Goal: Task Accomplishment & Management: Complete application form

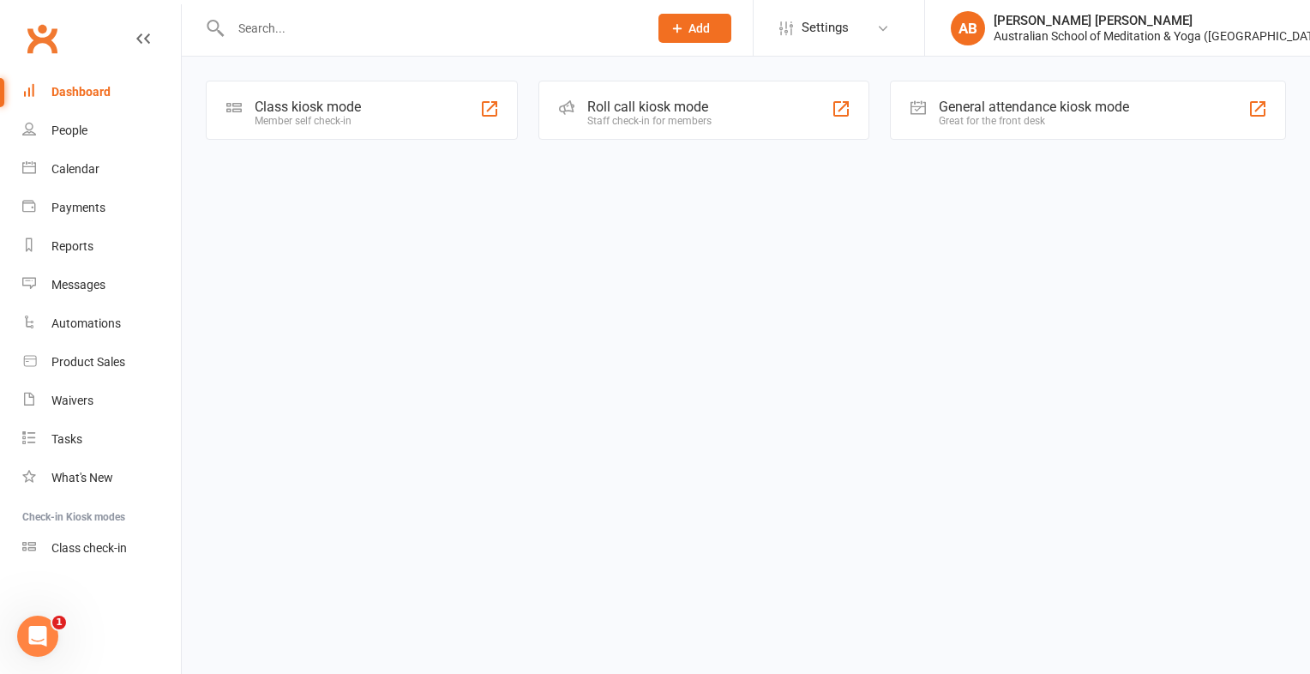
click at [270, 31] on input "text" at bounding box center [430, 28] width 411 height 24
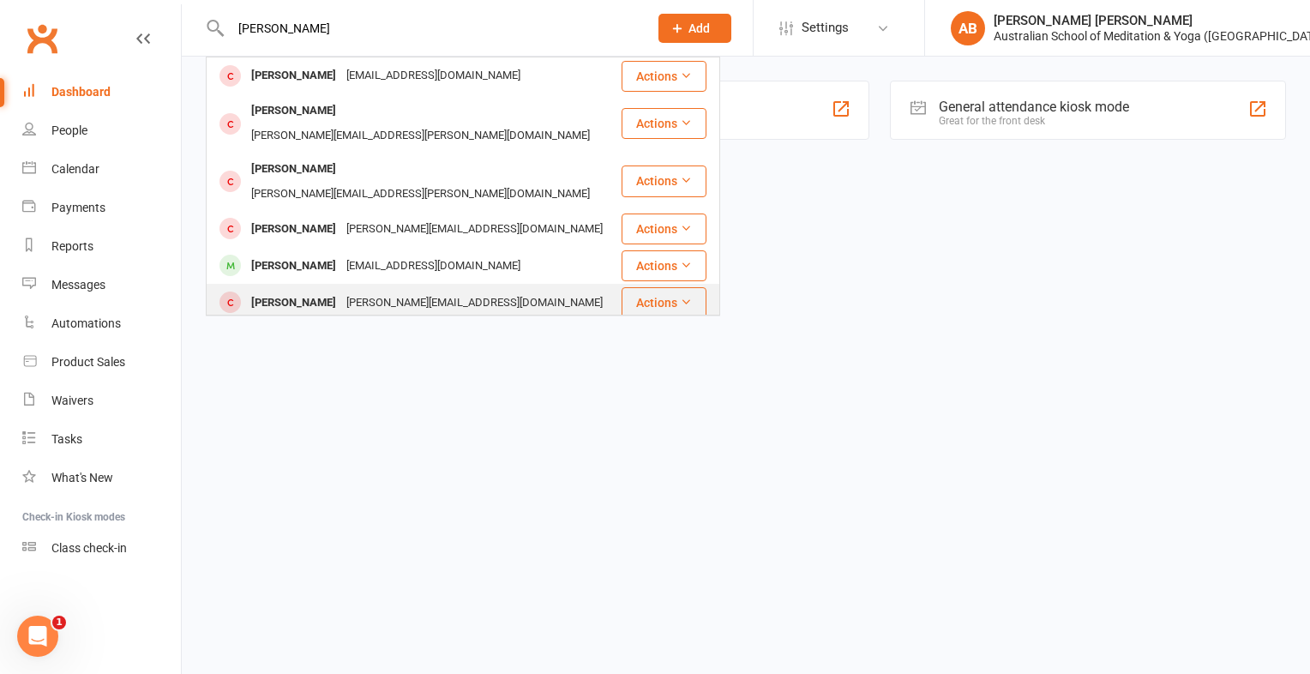
type input "[PERSON_NAME]"
click at [276, 291] on div "[PERSON_NAME]" at bounding box center [293, 303] width 95 height 25
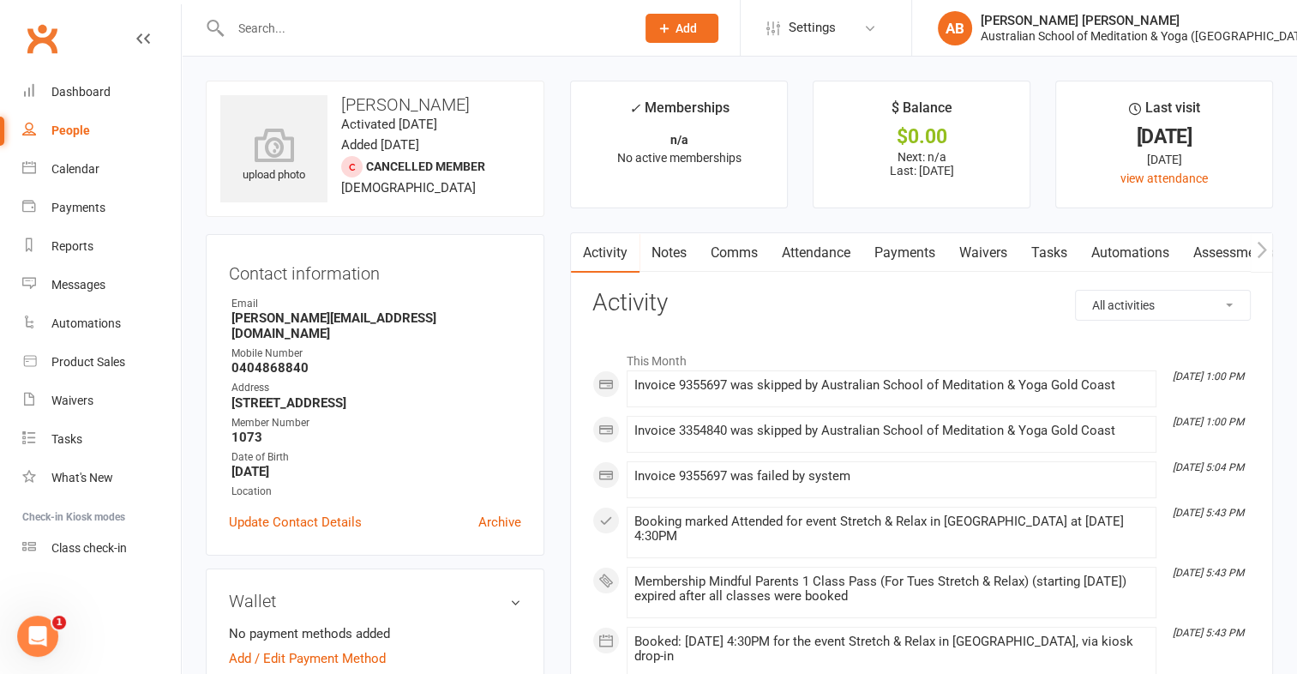
click at [1234, 191] on li "Last visit [DATE] [DATE] view attendance" at bounding box center [1164, 145] width 218 height 128
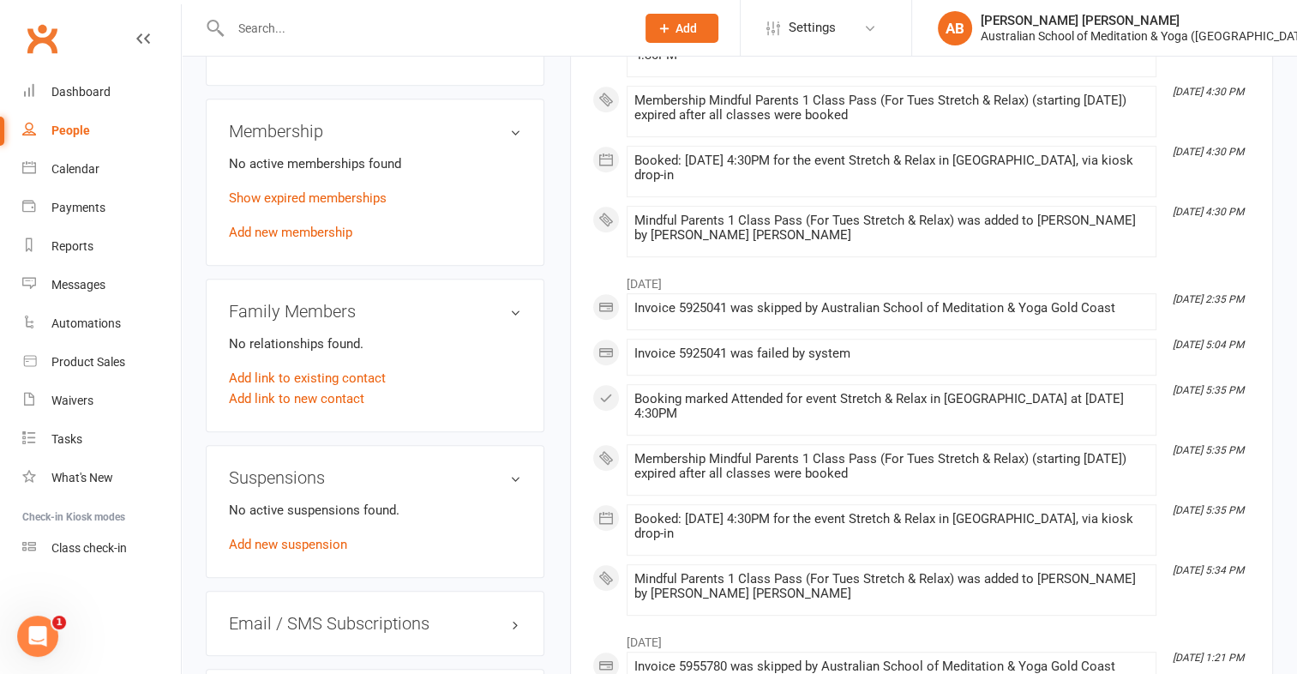
scroll to position [917, 0]
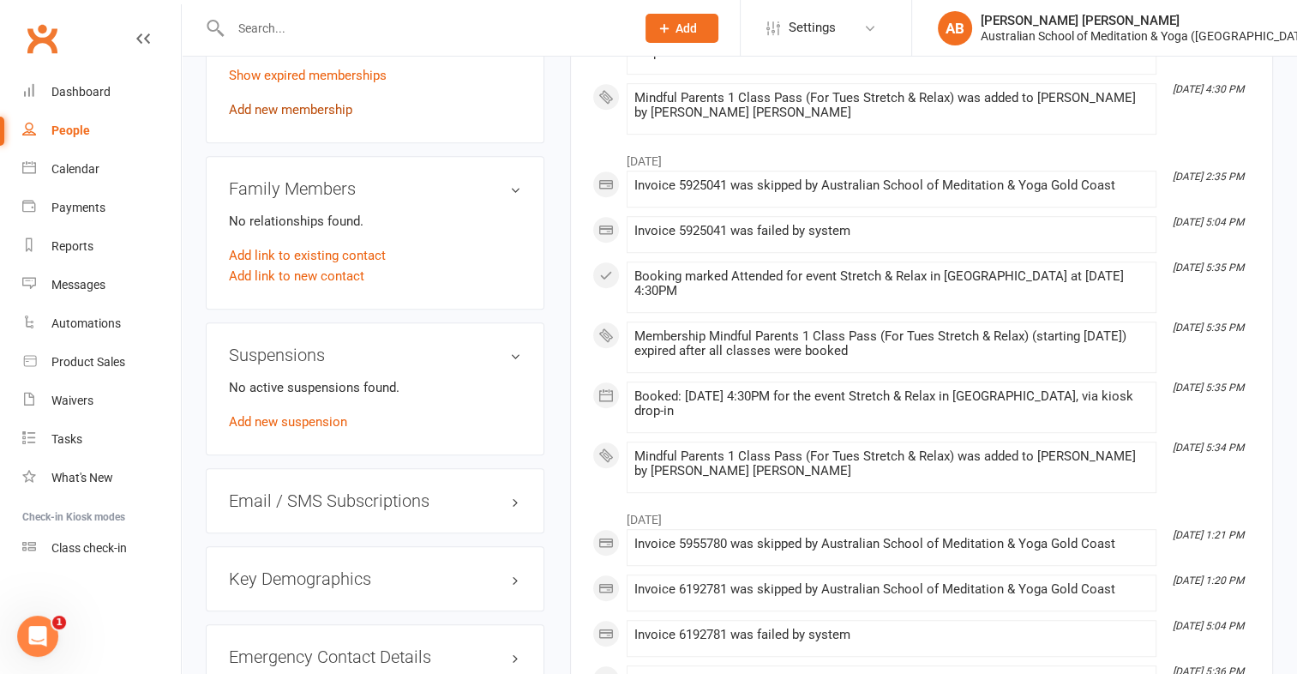
click at [352, 109] on link "Add new membership" at bounding box center [290, 109] width 123 height 15
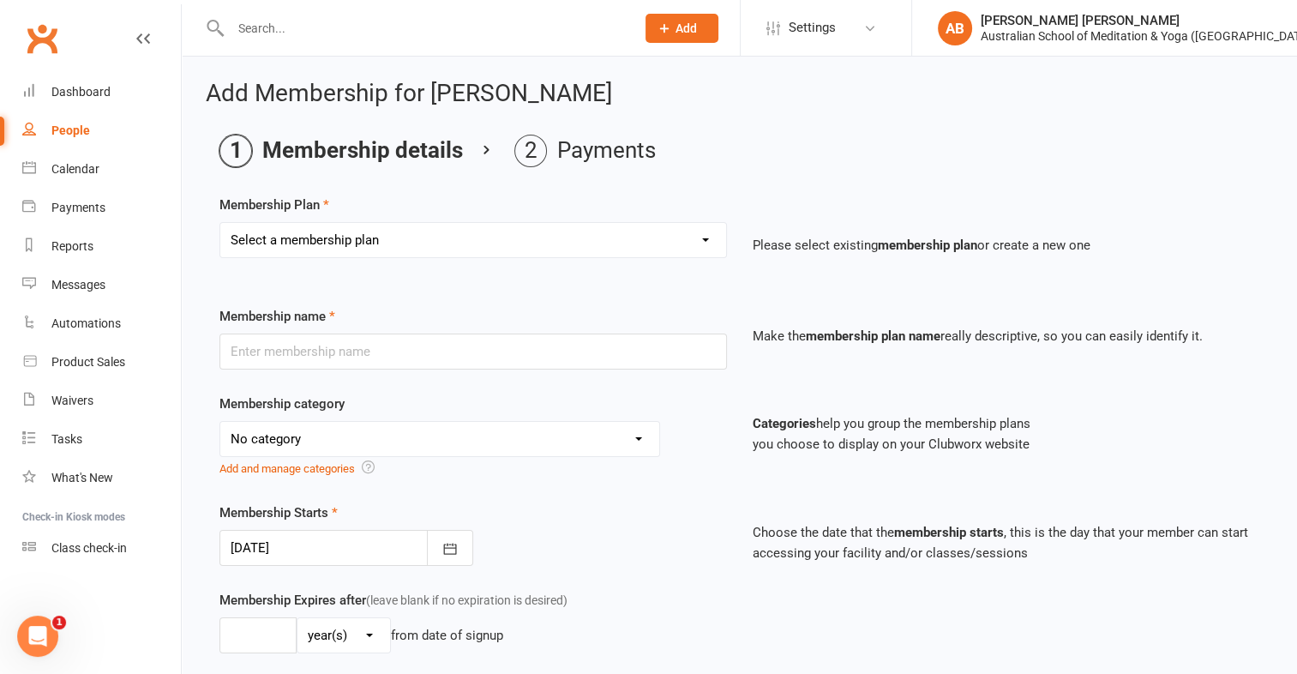
click at [709, 261] on div "Select a membership plan First Time Intro Offer (1 month Unlimited Meditation &…" at bounding box center [473, 252] width 533 height 60
click at [711, 238] on select "Select a membership plan First Time Intro Offer (1 month Unlimited Meditation &…" at bounding box center [473, 240] width 506 height 34
select select "6"
click at [220, 223] on select "Select a membership plan First Time Intro Offer (1 month Unlimited Meditation &…" at bounding box center [473, 240] width 506 height 34
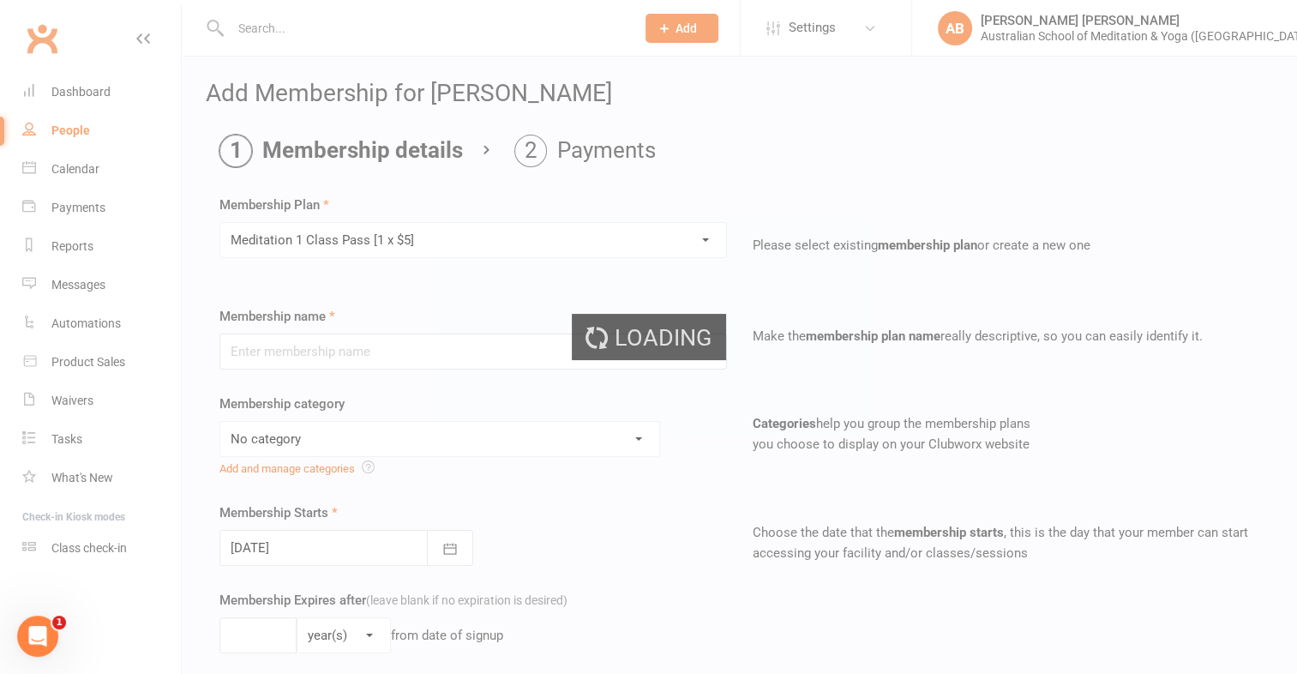
type input "Meditation 1 Class Pass [1 x $5]"
select select "4"
type input "3"
select select "2"
type input "1"
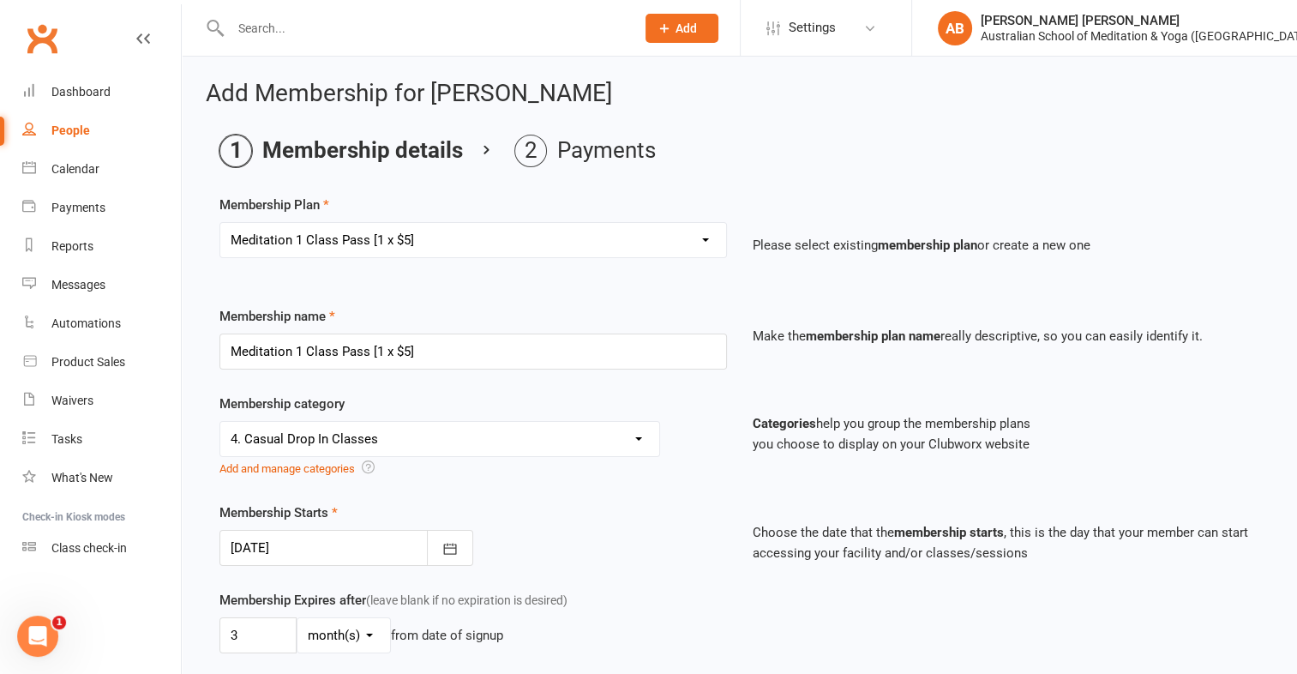
click at [711, 237] on select "Select a membership plan First Time Intro Offer (1 month Unlimited Meditation &…" at bounding box center [473, 240] width 506 height 34
select select "11"
click at [220, 223] on select "Select a membership plan First Time Intro Offer (1 month Unlimited Meditation &…" at bounding box center [473, 240] width 506 height 34
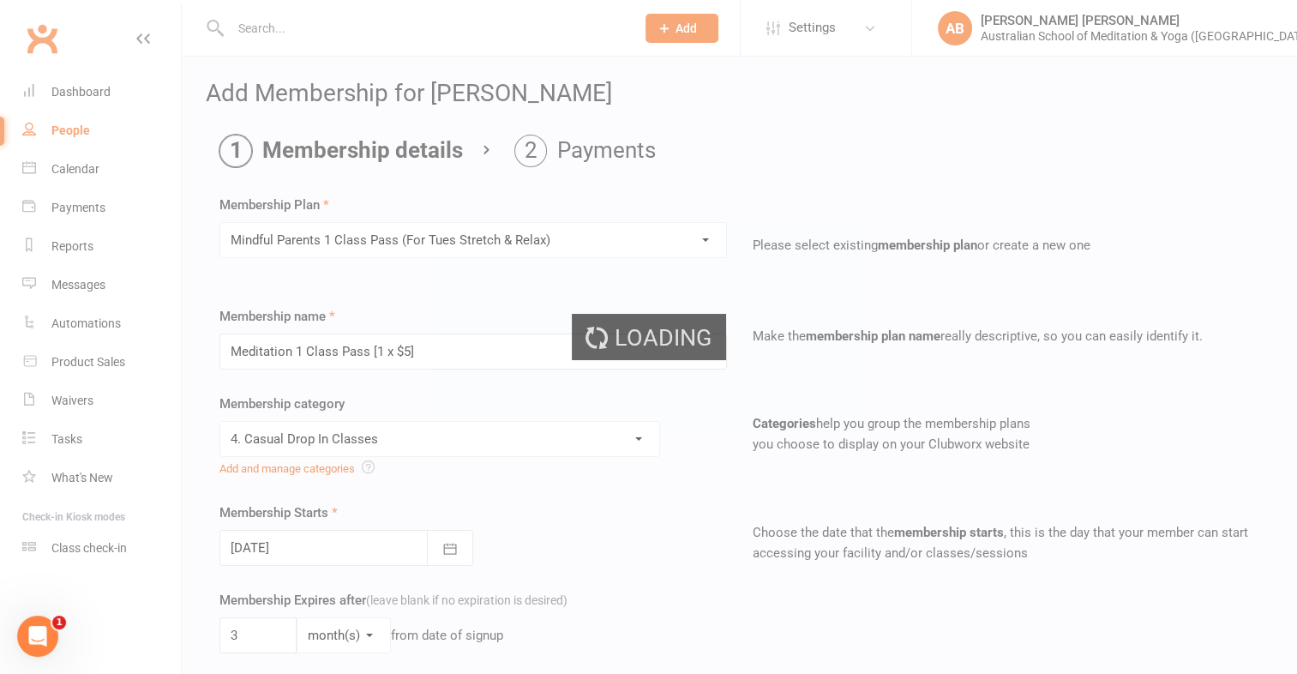
type input "Mindful Parents 1 Class Pass (For Tues Stretch & Relax)"
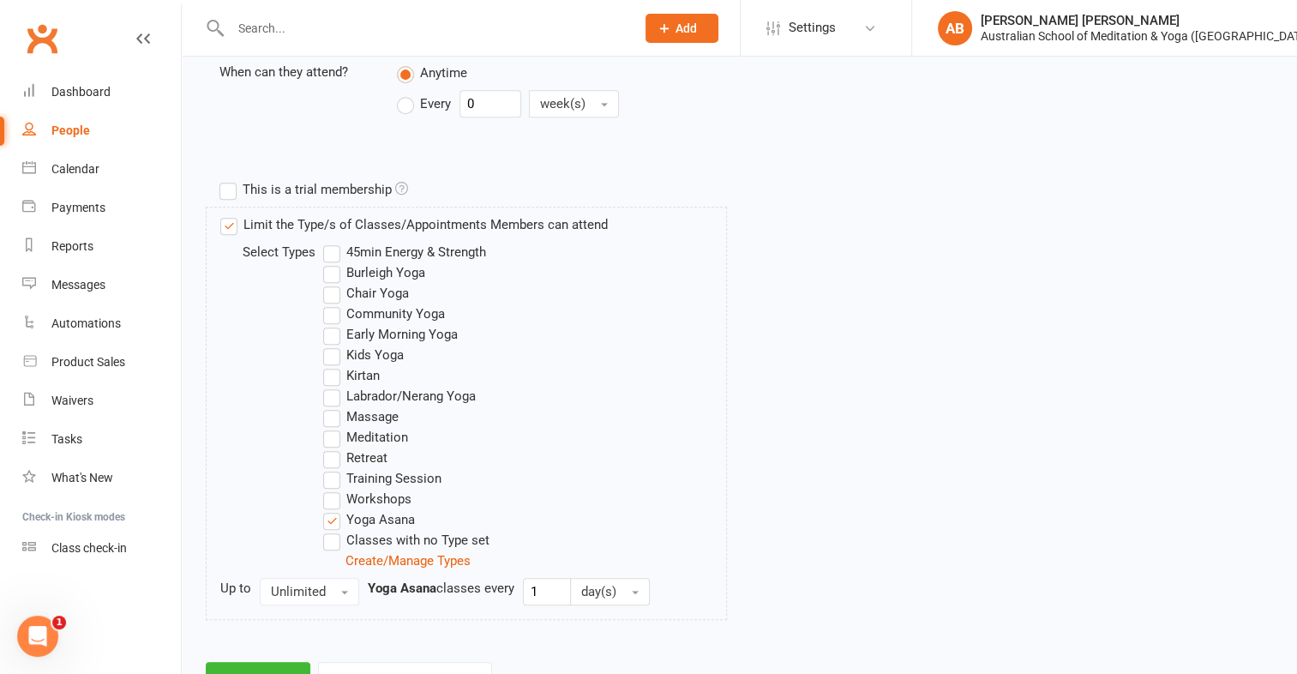
scroll to position [806, 0]
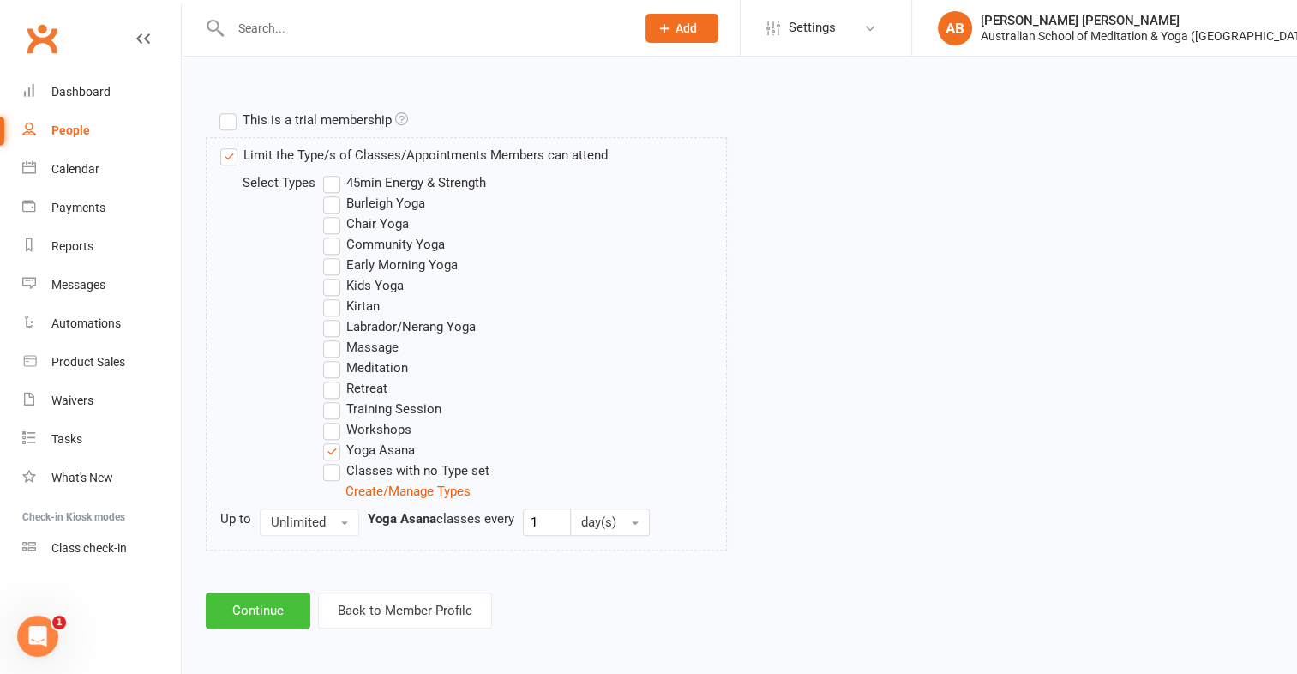
click at [279, 609] on button "Continue" at bounding box center [258, 610] width 105 height 36
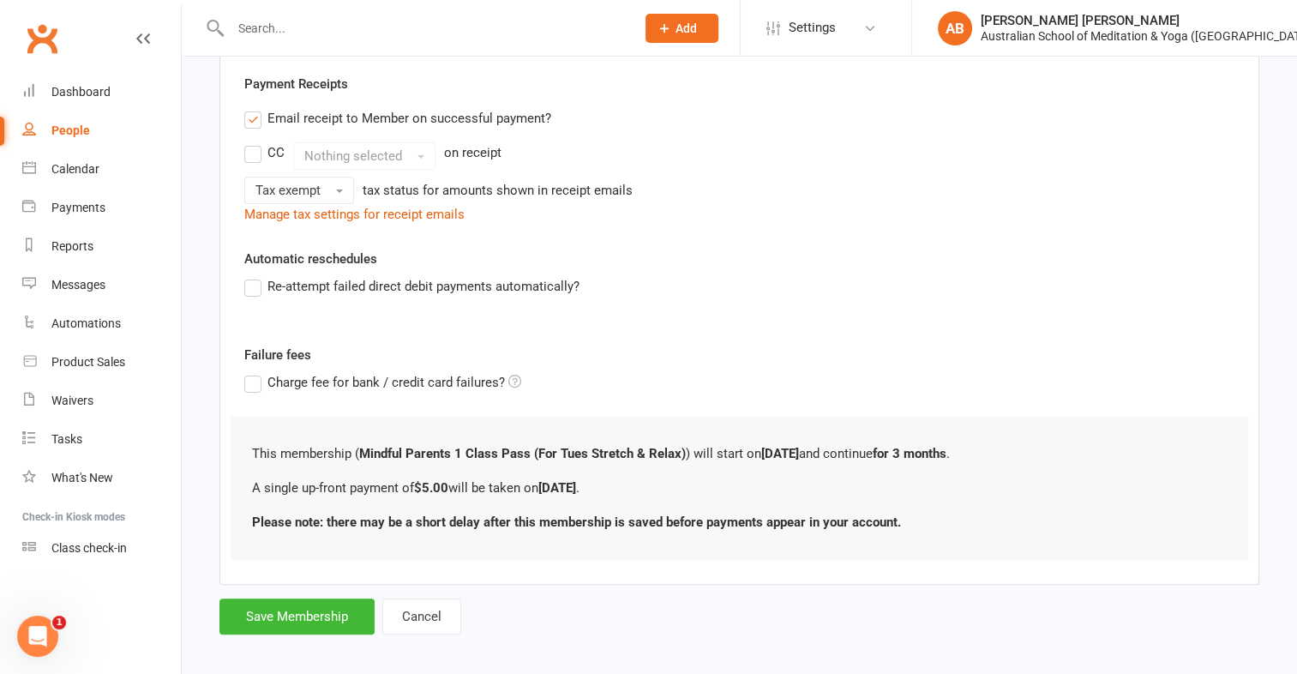
scroll to position [326, 0]
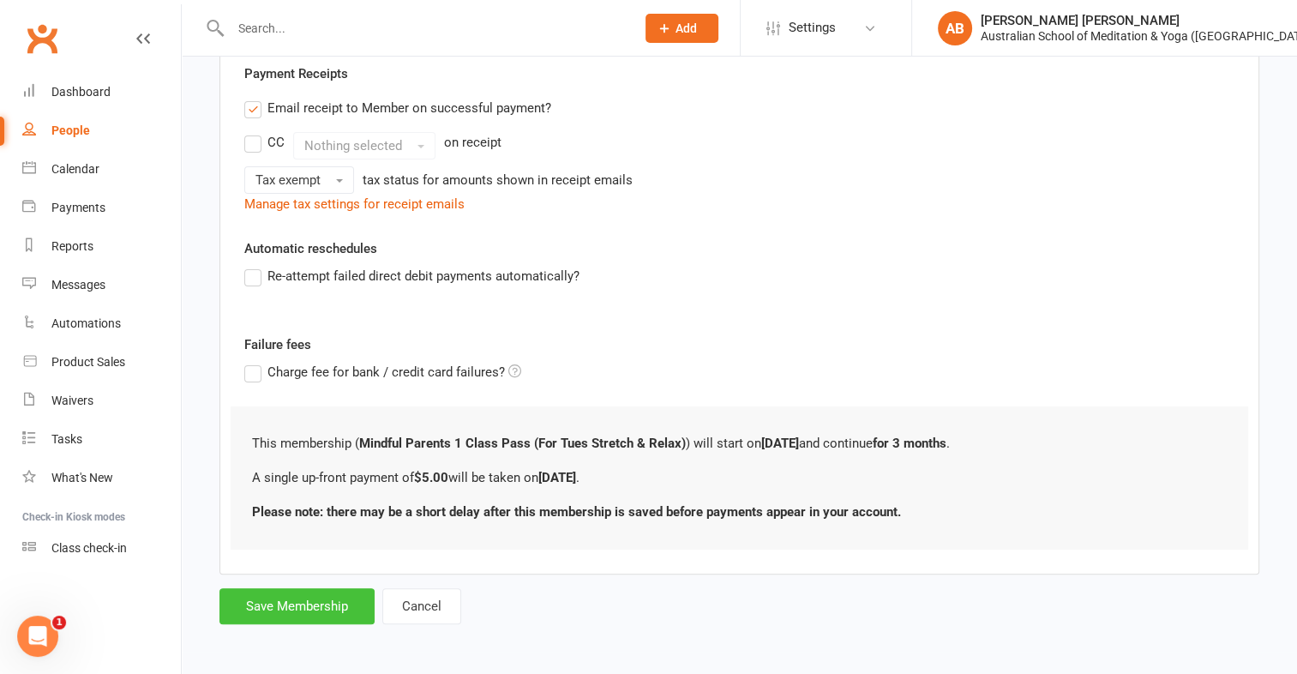
click at [313, 602] on button "Save Membership" at bounding box center [296, 606] width 155 height 36
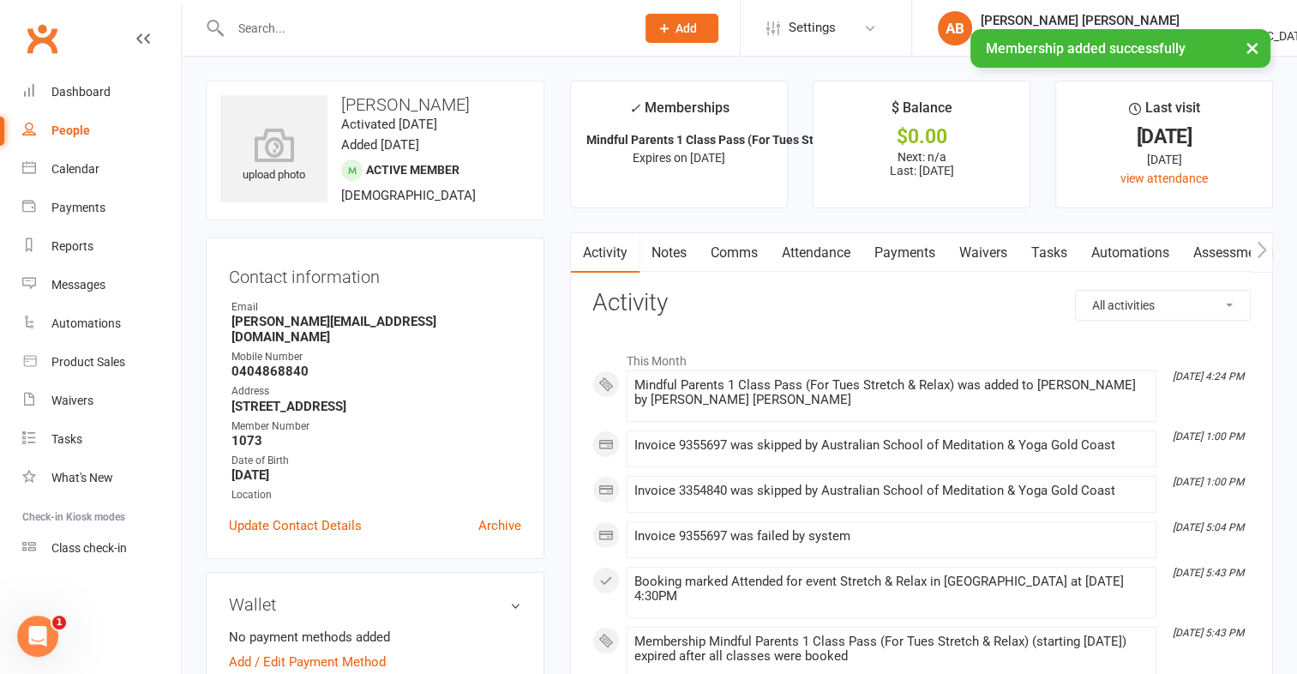
click at [919, 249] on link "Payments" at bounding box center [904, 252] width 85 height 39
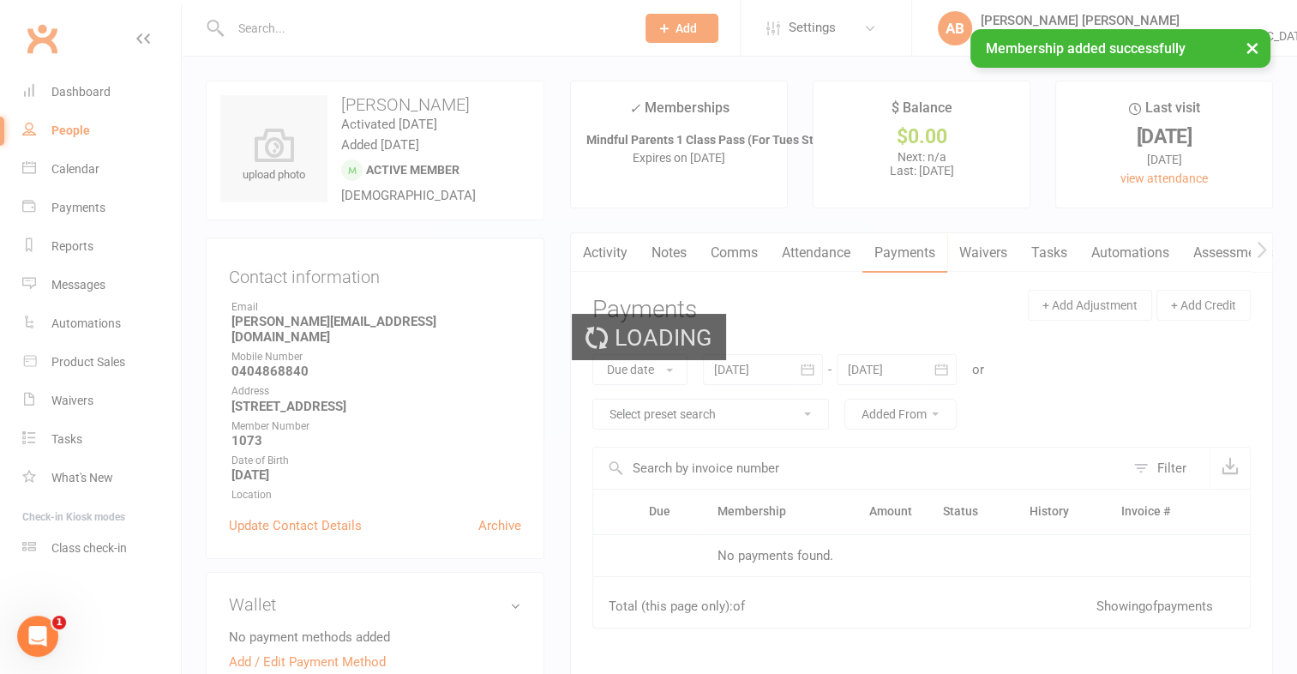
click at [919, 249] on div "Loading" at bounding box center [648, 337] width 1297 height 674
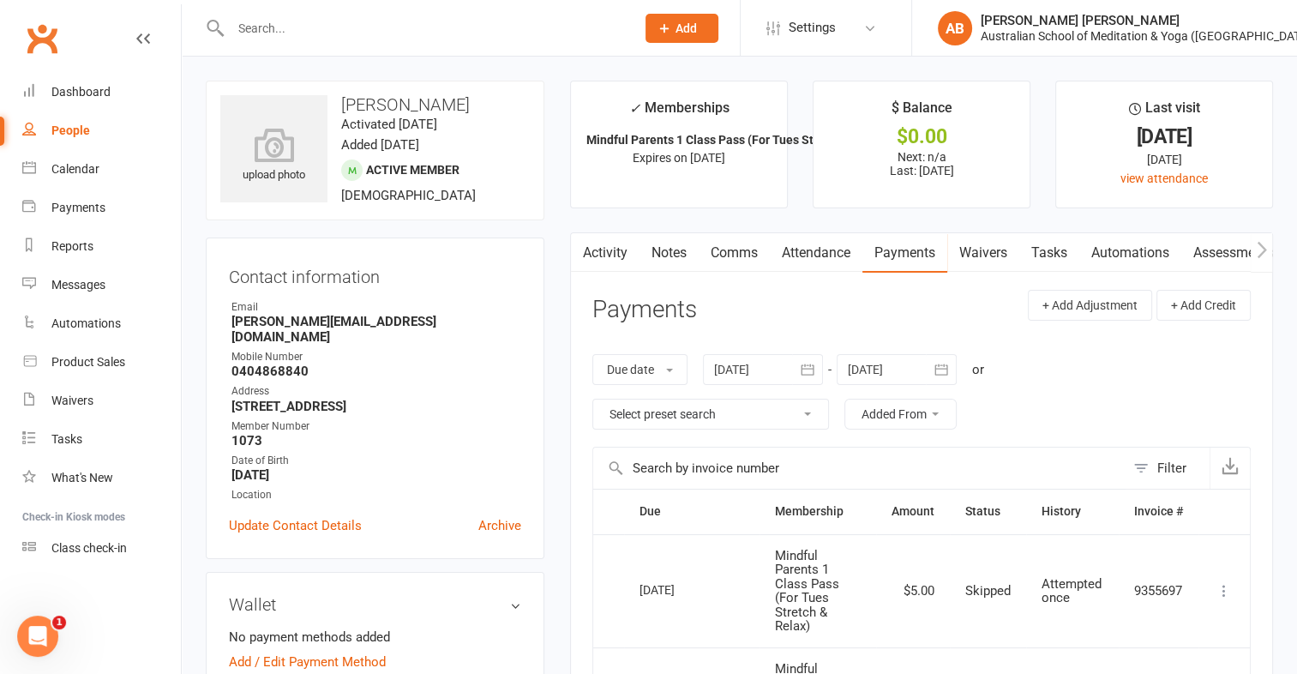
click at [291, 25] on input "text" at bounding box center [424, 28] width 398 height 24
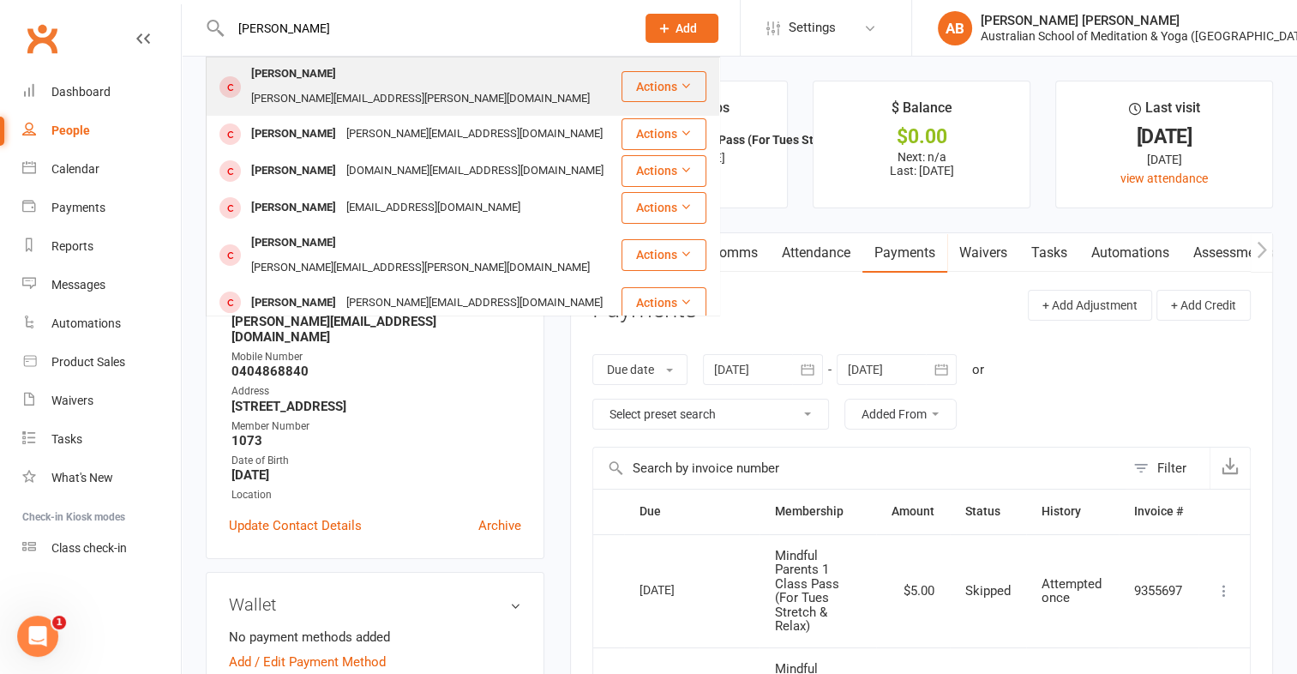
type input "[PERSON_NAME]"
click at [297, 78] on div "[PERSON_NAME]" at bounding box center [293, 74] width 95 height 25
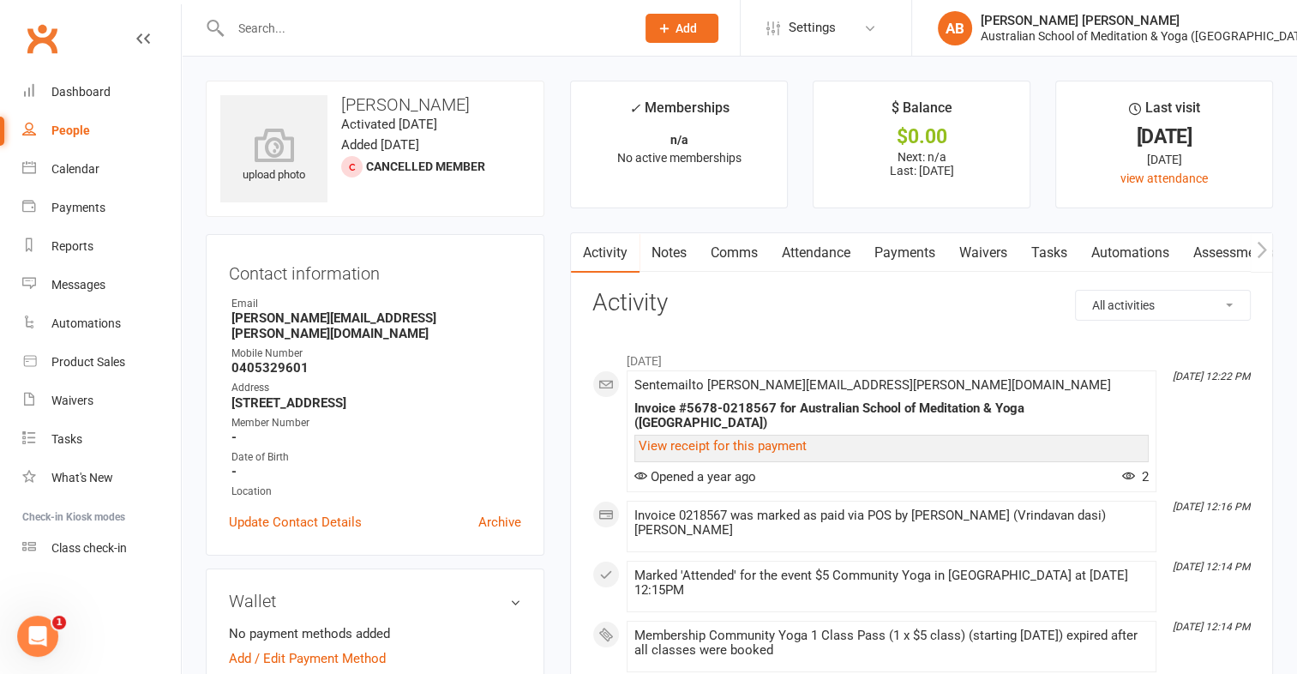
click at [301, 23] on input "text" at bounding box center [424, 28] width 398 height 24
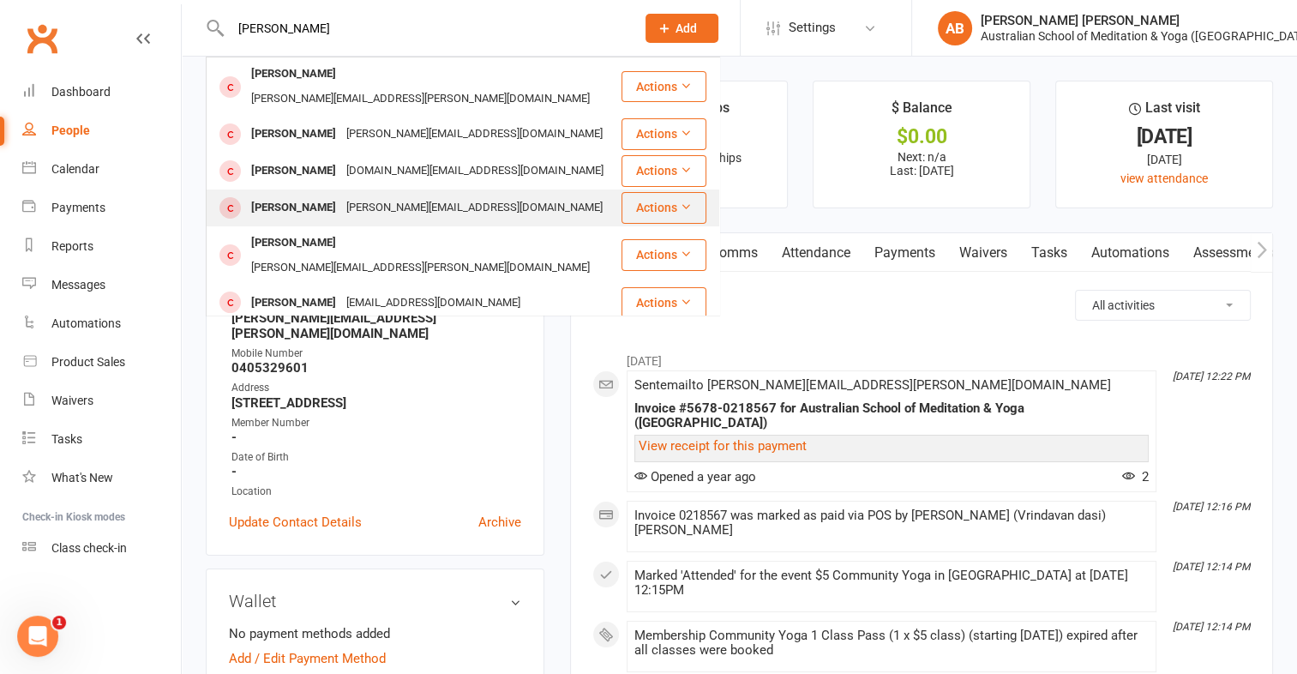
type input "[PERSON_NAME]"
click at [312, 195] on div "[PERSON_NAME]" at bounding box center [293, 207] width 95 height 25
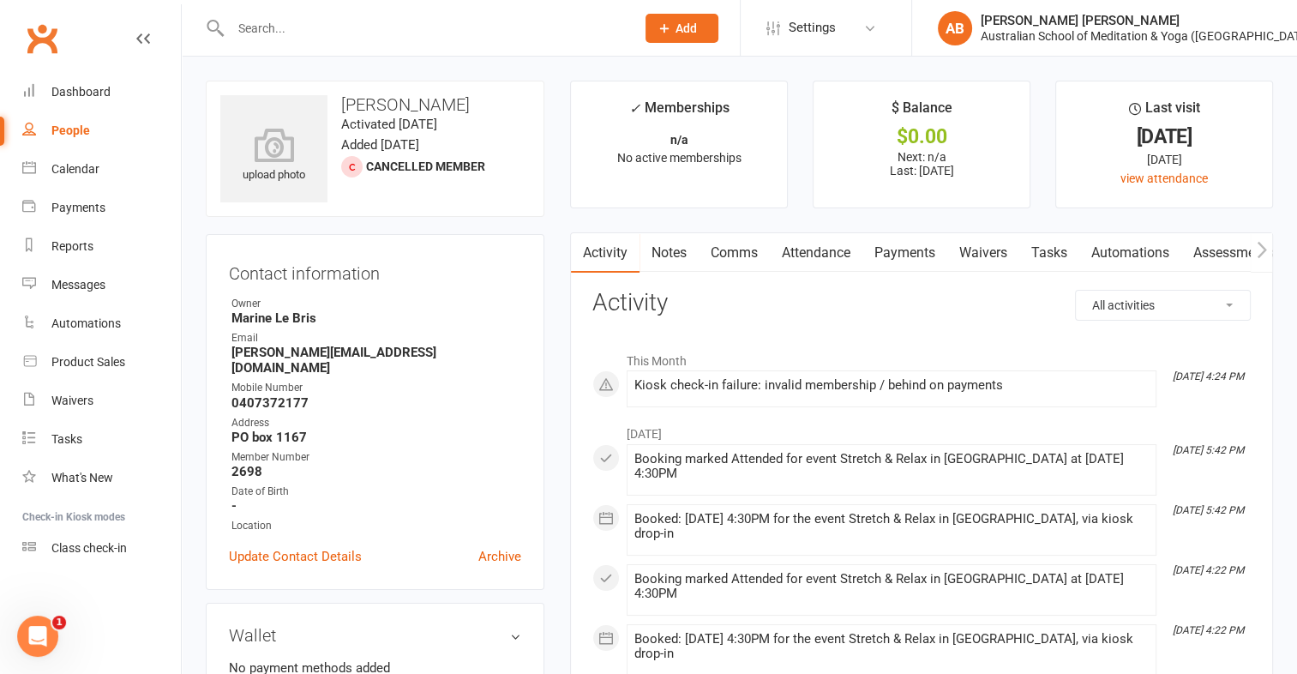
click at [293, 29] on input "text" at bounding box center [424, 28] width 398 height 24
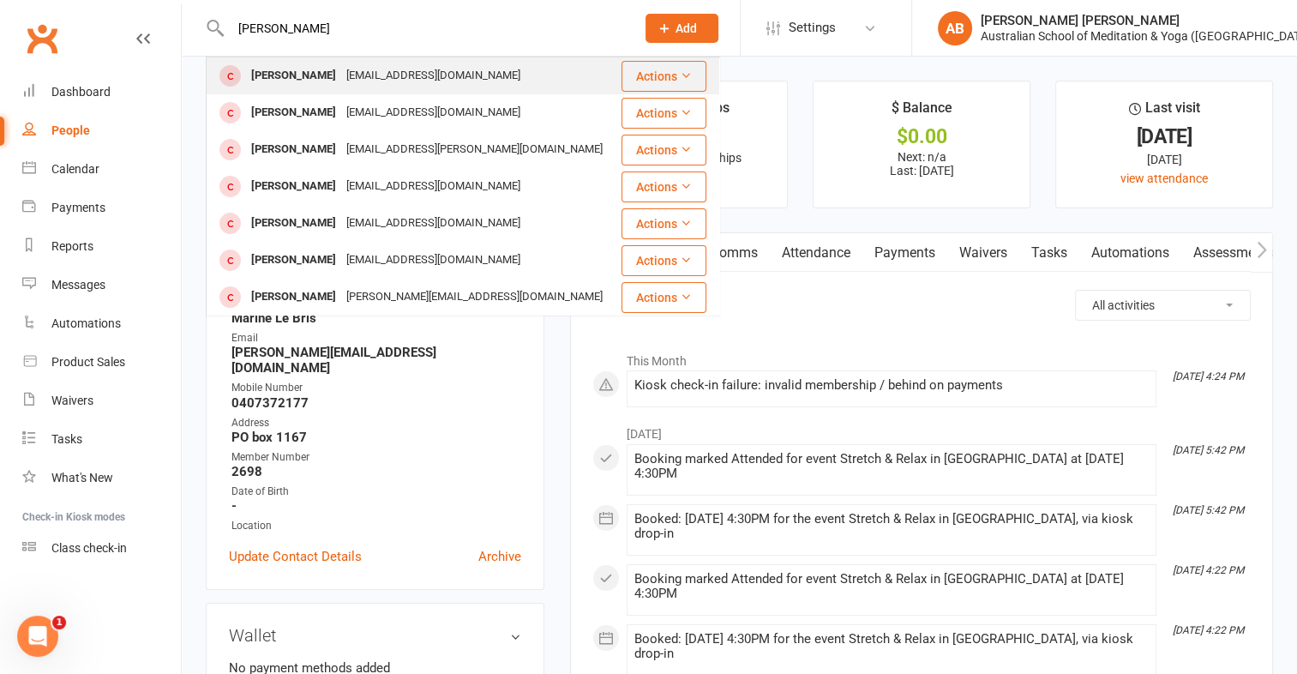
type input "[PERSON_NAME]"
click at [284, 69] on div "[PERSON_NAME]" at bounding box center [293, 75] width 95 height 25
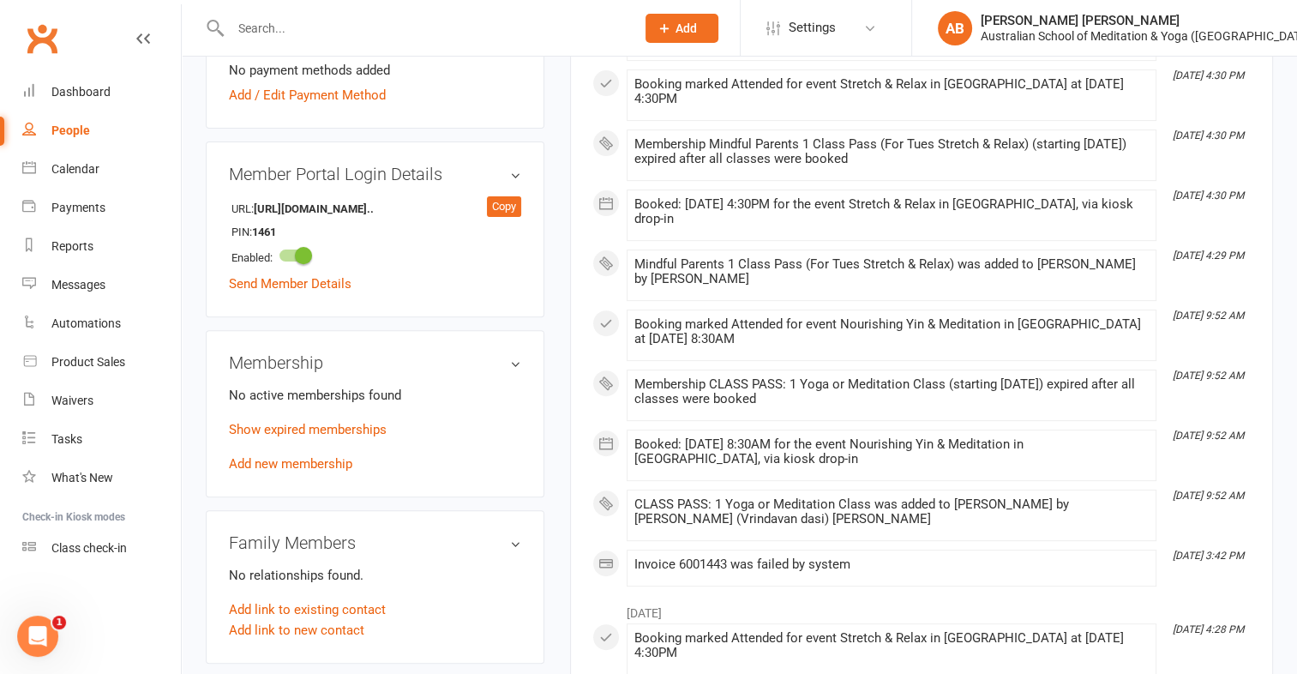
scroll to position [549, 0]
